Goal: Navigation & Orientation: Find specific page/section

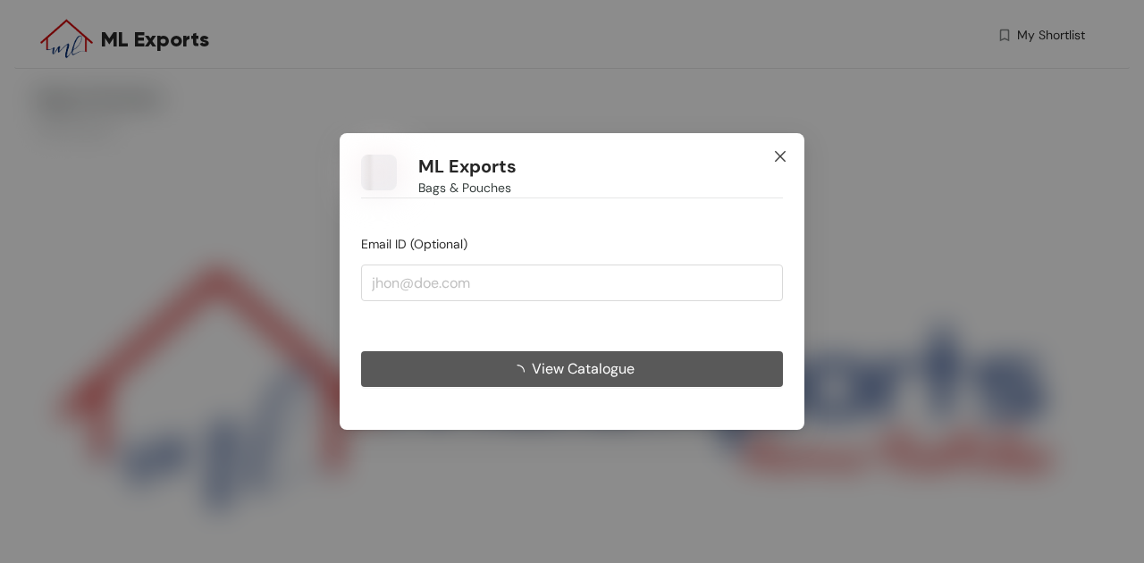
click at [777, 156] on icon "close" at bounding box center [780, 156] width 14 height 14
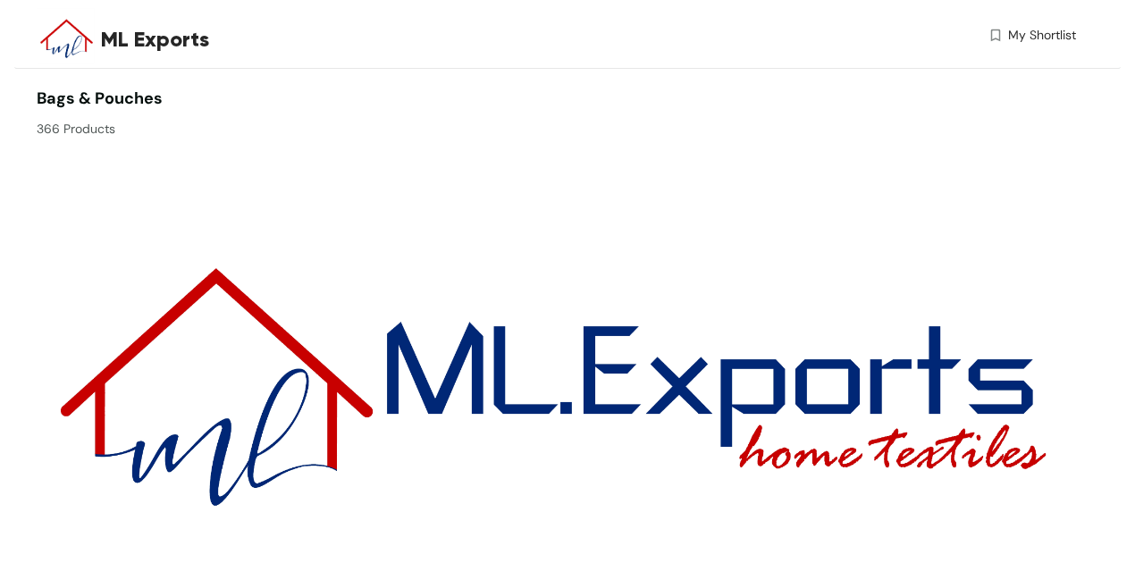
click at [82, 109] on div "Bags & Pouches 366 Products" at bounding box center [299, 113] width 524 height 52
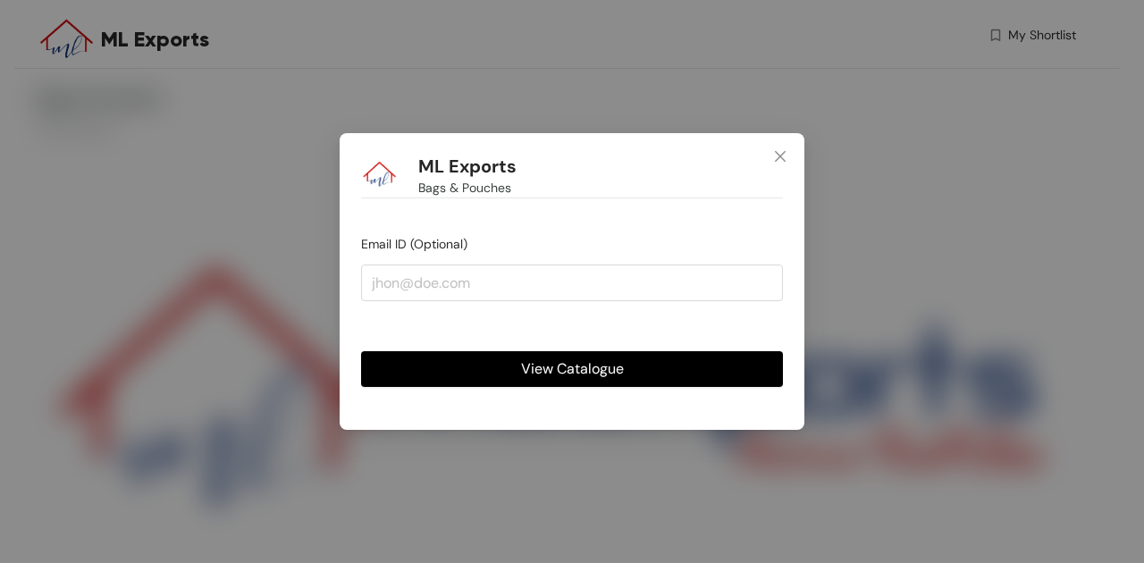
click at [569, 381] on button "View Catalogue" at bounding box center [572, 369] width 422 height 36
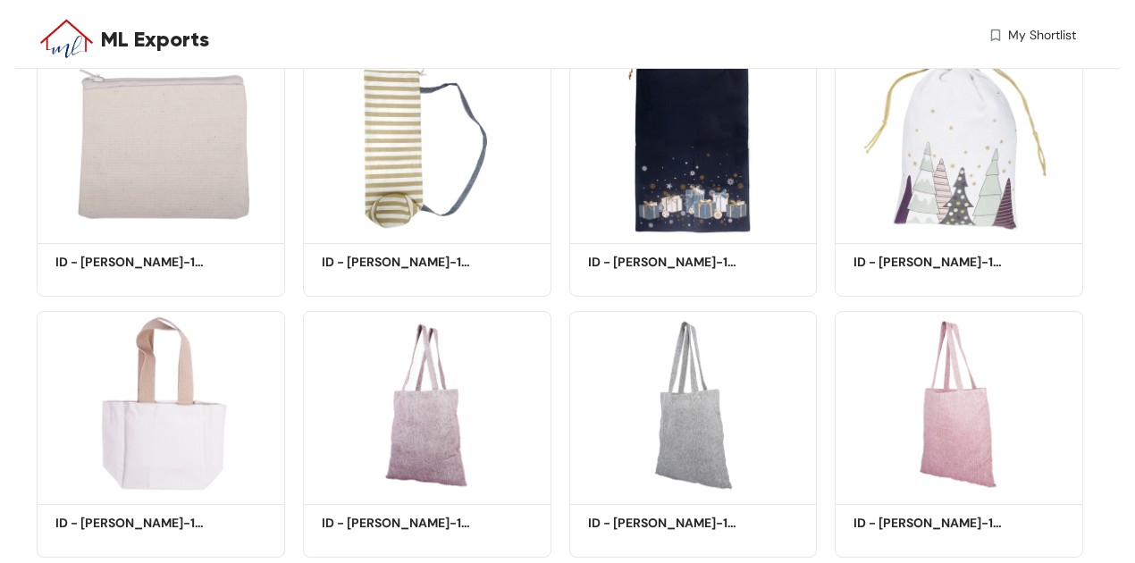
scroll to position [595, 0]
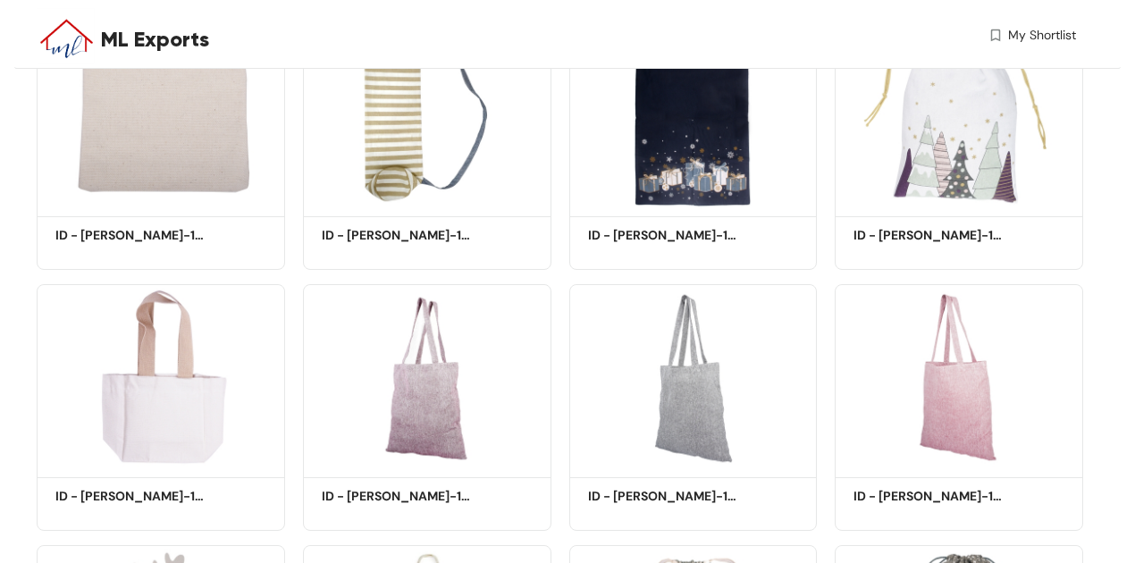
drag, startPoint x: 679, startPoint y: 21, endPoint x: 453, endPoint y: 46, distance: 227.4
click at [453, 46] on div "ML Exports" at bounding box center [296, 39] width 390 height 32
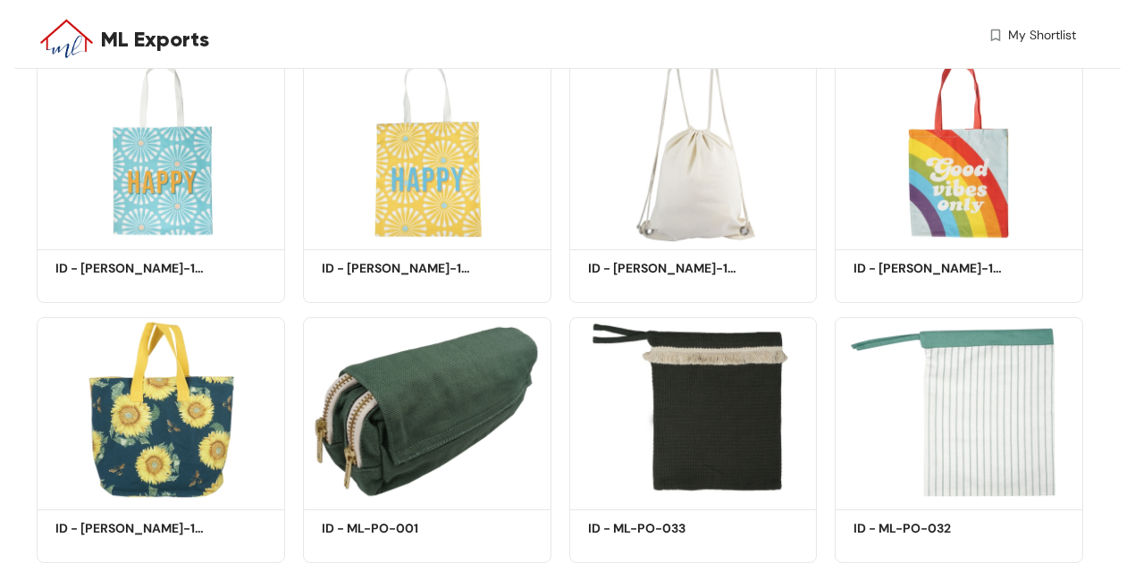
scroll to position [3594, 0]
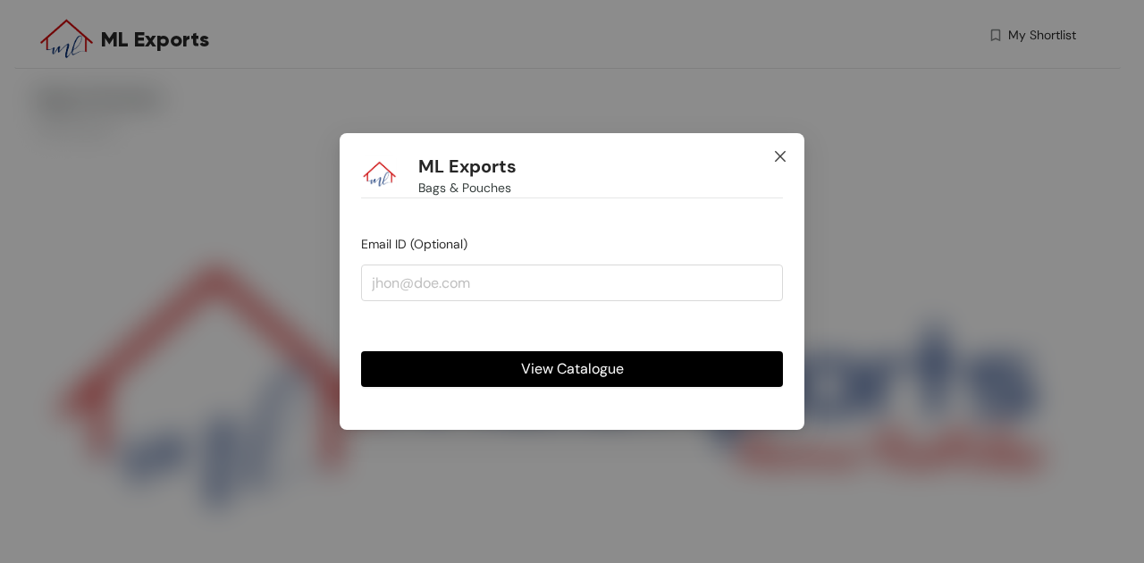
click at [784, 161] on icon "close" at bounding box center [780, 156] width 11 height 11
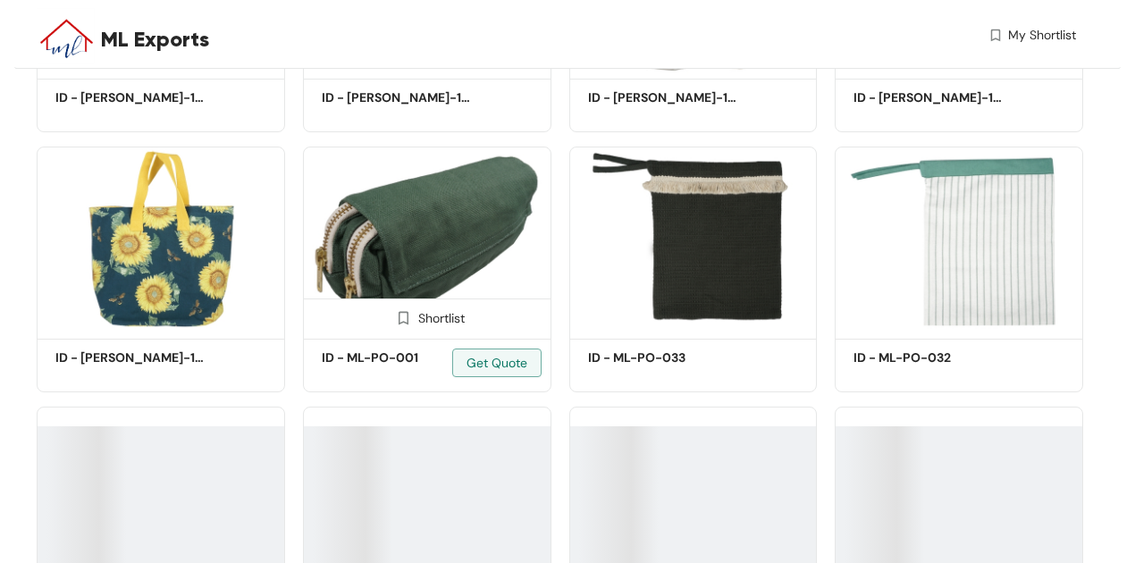
scroll to position [4721, 0]
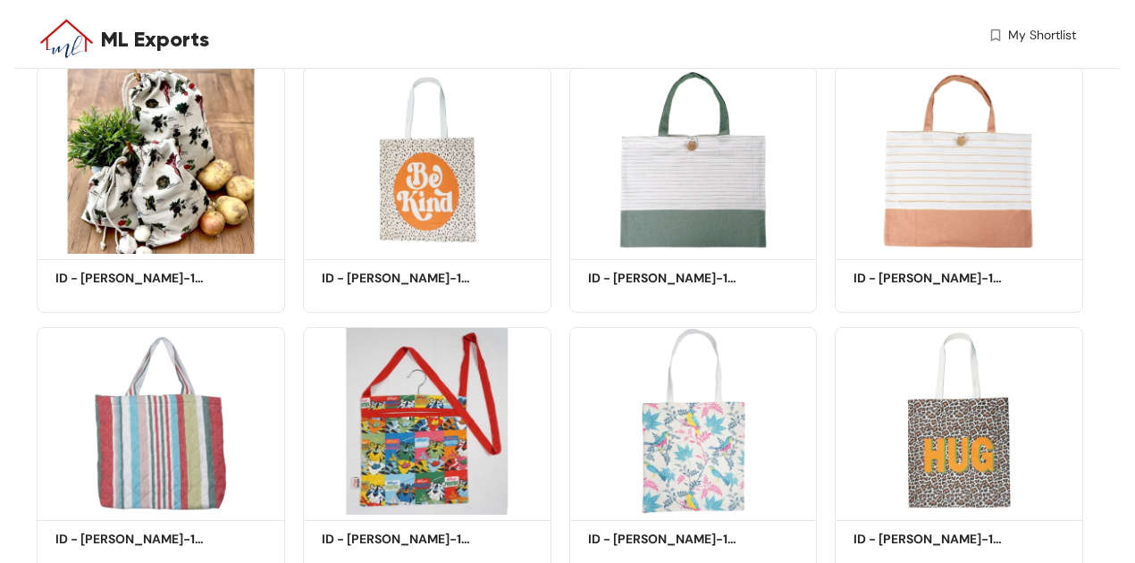
drag, startPoint x: 408, startPoint y: 324, endPoint x: 0, endPoint y: 321, distance: 408.5
